Goal: Complete application form

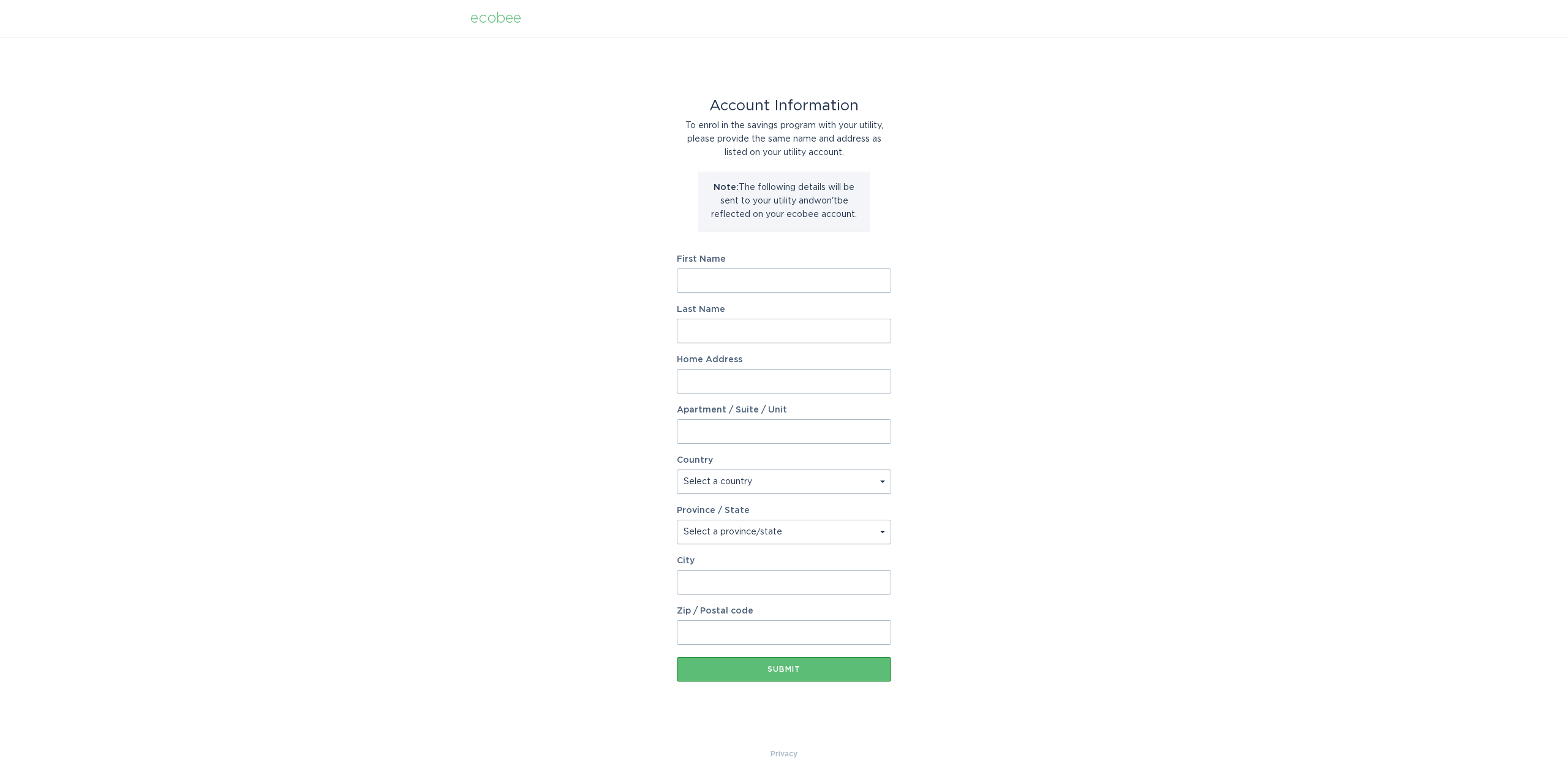
click at [705, 276] on input "First Name" at bounding box center [783, 280] width 214 height 25
type input "[PERSON_NAME]"
type input "Ramp"
type input "[STREET_ADDRESS]"
select select "US"
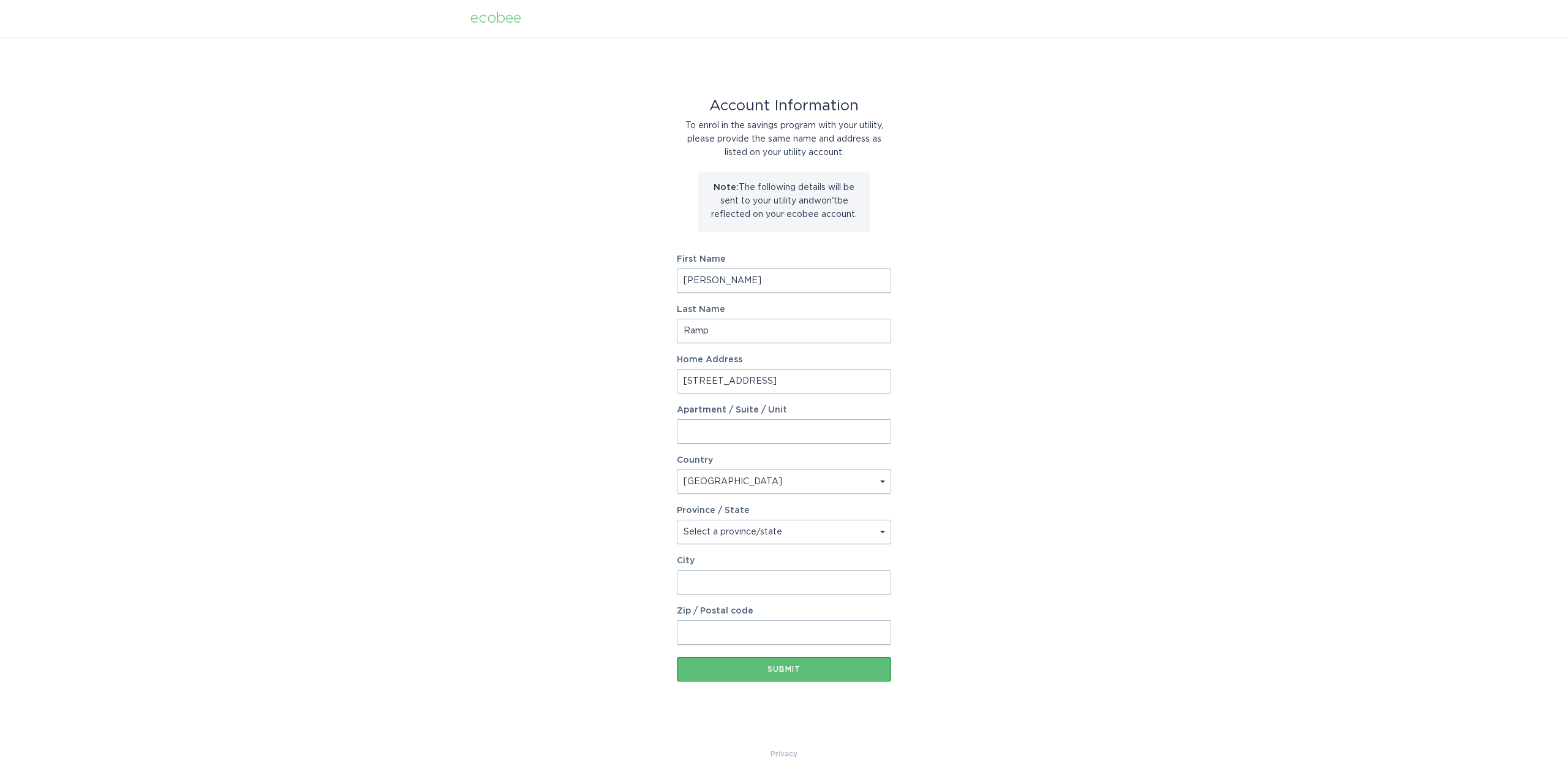
type input "[PERSON_NAME]"
type input "30518"
click at [763, 544] on select "Select a province/state [US_STATE] [US_STATE] [US_STATE] [US_STATE] [US_STATE] …" at bounding box center [783, 532] width 214 height 25
select select "GA"
click at [677, 520] on select "Select a province/state [US_STATE] [US_STATE] [US_STATE] [US_STATE] [US_STATE] …" at bounding box center [783, 532] width 214 height 25
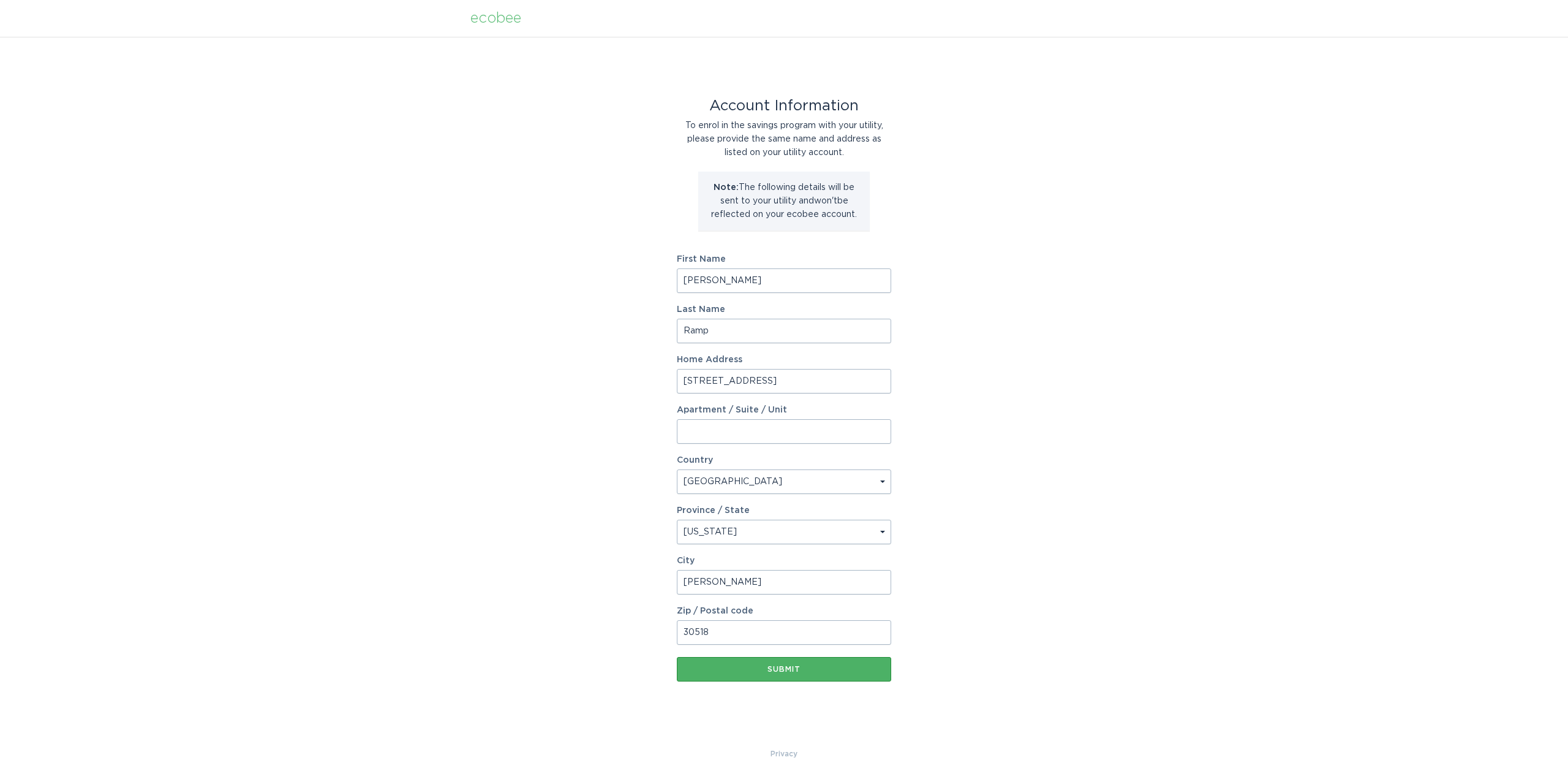
click at [783, 672] on div "Submit" at bounding box center [783, 669] width 202 height 8
